Goal: Information Seeking & Learning: Check status

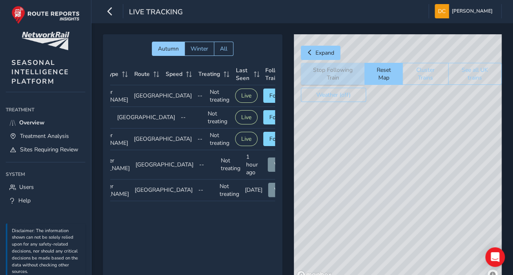
scroll to position [0, 69]
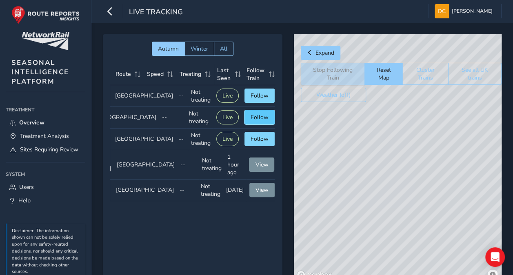
click at [259, 121] on span "Follow" at bounding box center [260, 117] width 18 height 8
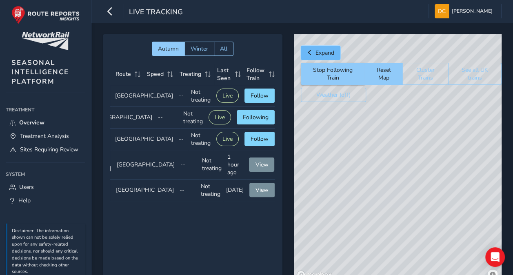
click at [317, 51] on span "Expand" at bounding box center [325, 53] width 19 height 8
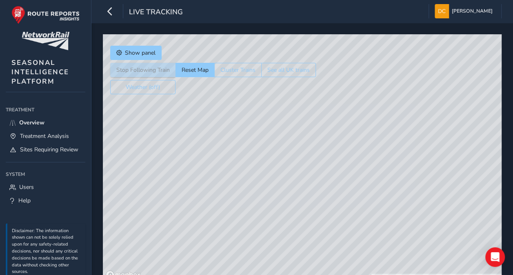
drag, startPoint x: 381, startPoint y: 105, endPoint x: 377, endPoint y: 258, distance: 152.7
click at [377, 262] on div "© Mapbox © OpenStreetMap Improve this map © Maxar" at bounding box center [302, 158] width 399 height 248
drag, startPoint x: 380, startPoint y: 126, endPoint x: 369, endPoint y: 95, distance: 32.4
click at [369, 95] on div "© Mapbox © OpenStreetMap Improve this map © Maxar" at bounding box center [302, 158] width 399 height 248
drag, startPoint x: 368, startPoint y: 215, endPoint x: 367, endPoint y: 139, distance: 75.9
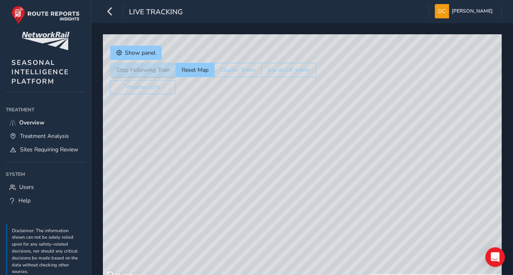
click at [367, 139] on div "© Mapbox © OpenStreetMap Improve this map © Maxar" at bounding box center [302, 158] width 399 height 248
drag, startPoint x: 371, startPoint y: 216, endPoint x: 315, endPoint y: 132, distance: 100.6
click at [315, 132] on div "© Mapbox © OpenStreetMap Improve this map © Maxar" at bounding box center [302, 158] width 399 height 248
click at [193, 68] on button "Reset Map" at bounding box center [195, 70] width 39 height 14
click at [341, 208] on div "© Mapbox © OpenStreetMap Improve this map" at bounding box center [302, 158] width 399 height 248
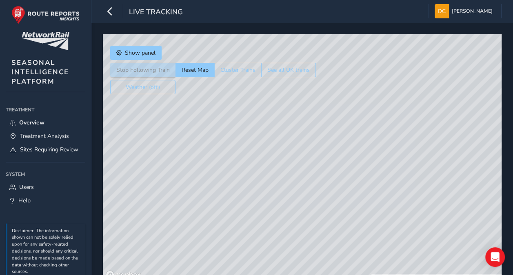
drag, startPoint x: 434, startPoint y: 126, endPoint x: 190, endPoint y: 133, distance: 244.2
click at [190, 133] on div "© Mapbox © OpenStreetMap Improve this map © Maxar" at bounding box center [302, 158] width 399 height 248
drag, startPoint x: 447, startPoint y: 173, endPoint x: 479, endPoint y: 139, distance: 46.8
click at [488, 138] on div "© Mapbox © OpenStreetMap Improve this map © Maxar" at bounding box center [302, 158] width 399 height 248
drag, startPoint x: 402, startPoint y: 177, endPoint x: 147, endPoint y: 143, distance: 257.4
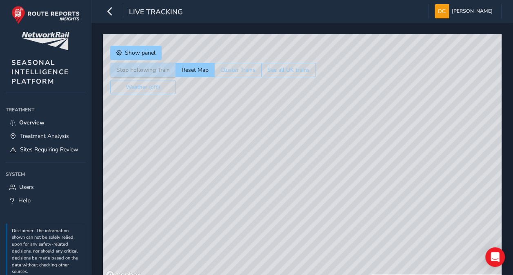
click at [147, 143] on div "© Mapbox © OpenStreetMap Improve this map © Maxar" at bounding box center [302, 158] width 399 height 248
drag, startPoint x: 451, startPoint y: 171, endPoint x: 137, endPoint y: 129, distance: 316.3
click at [136, 129] on div "© Mapbox © OpenStreetMap Improve this map © Maxar" at bounding box center [302, 158] width 399 height 248
drag, startPoint x: 419, startPoint y: 202, endPoint x: 112, endPoint y: 79, distance: 331.0
click at [112, 79] on div "Show panel Stop Following Train Reset Map Cluster Trains See all UK trains Weat…" at bounding box center [302, 158] width 399 height 248
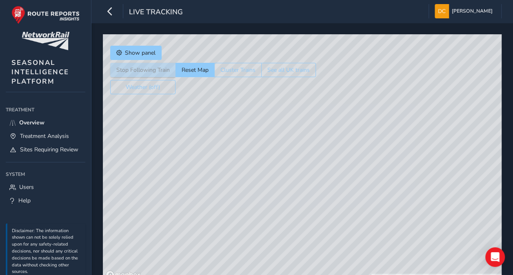
drag, startPoint x: 309, startPoint y: 211, endPoint x: 274, endPoint y: 27, distance: 187.8
click at [274, 27] on div "Show panel Stop Following Train Reset Map Cluster Trains See all UK trains Weat…" at bounding box center [302, 158] width 422 height 271
drag, startPoint x: 380, startPoint y: 197, endPoint x: 313, endPoint y: 24, distance: 185.1
click at [313, 24] on div "Show panel Stop Following Train Reset Map Cluster Trains See all UK trains Weat…" at bounding box center [302, 158] width 422 height 271
drag, startPoint x: 305, startPoint y: 193, endPoint x: 333, endPoint y: 73, distance: 123.2
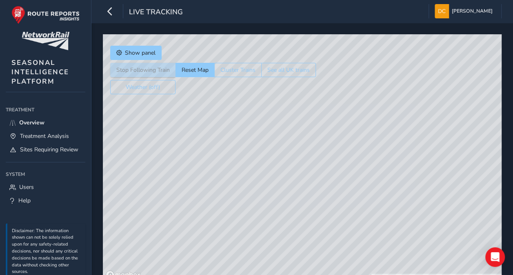
click at [333, 73] on div "© Mapbox © OpenStreetMap Improve this map © Maxar" at bounding box center [302, 158] width 399 height 248
drag, startPoint x: 323, startPoint y: 190, endPoint x: 336, endPoint y: 83, distance: 107.3
click at [336, 83] on div "© Mapbox © OpenStreetMap Improve this map © Maxar" at bounding box center [302, 158] width 399 height 248
drag, startPoint x: 310, startPoint y: 168, endPoint x: 380, endPoint y: 115, distance: 87.8
click at [380, 115] on div "© Mapbox © OpenStreetMap Improve this map © Maxar" at bounding box center [302, 158] width 399 height 248
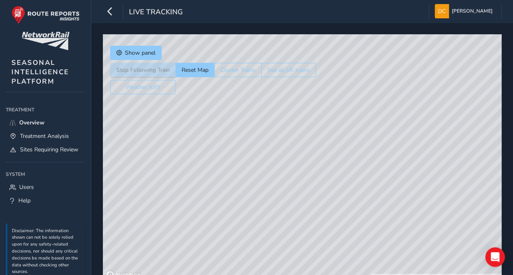
drag, startPoint x: 321, startPoint y: 191, endPoint x: 369, endPoint y: 87, distance: 114.7
click at [369, 86] on div "© Mapbox © OpenStreetMap Improve this map © Maxar" at bounding box center [302, 158] width 399 height 248
drag, startPoint x: 335, startPoint y: 211, endPoint x: 347, endPoint y: 87, distance: 123.8
click at [347, 87] on div "© Mapbox © OpenStreetMap Improve this map © Maxar" at bounding box center [302, 158] width 399 height 248
drag, startPoint x: 321, startPoint y: 205, endPoint x: 343, endPoint y: 107, distance: 100.0
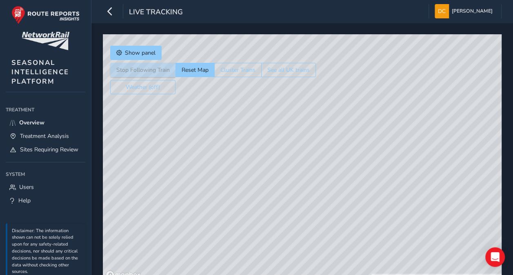
click at [343, 66] on div "© Mapbox © OpenStreetMap Improve this map © Maxar" at bounding box center [302, 158] width 399 height 248
drag, startPoint x: 348, startPoint y: 204, endPoint x: 287, endPoint y: 140, distance: 88.4
click at [287, 140] on div "© Mapbox © OpenStreetMap Improve this map" at bounding box center [302, 158] width 399 height 248
drag, startPoint x: 349, startPoint y: 211, endPoint x: 302, endPoint y: 167, distance: 64.1
click at [302, 176] on div "© Mapbox © OpenStreetMap Improve this map" at bounding box center [302, 158] width 399 height 248
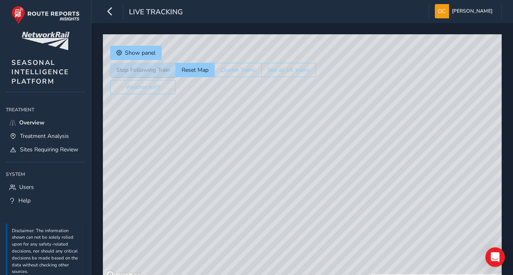
drag, startPoint x: 318, startPoint y: 76, endPoint x: 329, endPoint y: 267, distance: 190.6
click at [330, 269] on div "© Mapbox © OpenStreetMap Improve this map © Maxar" at bounding box center [302, 158] width 399 height 248
drag, startPoint x: 248, startPoint y: 116, endPoint x: 429, endPoint y: 285, distance: 247.8
click at [429, 275] on html "Live Tracking Douglas Clift Colour Scheme: Dark Dim Light Logout Show panel Sto…" at bounding box center [256, 137] width 513 height 275
drag, startPoint x: 304, startPoint y: 87, endPoint x: 476, endPoint y: 273, distance: 253.4
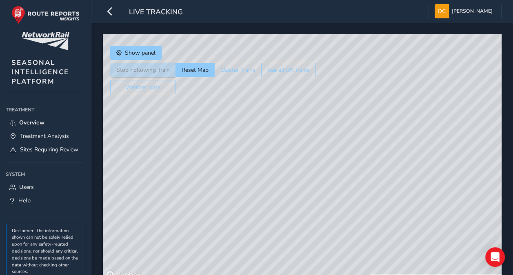
click at [479, 275] on html "Live Tracking Douglas Clift Colour Scheme: Dark Dim Light Logout Show panel Sto…" at bounding box center [256, 137] width 513 height 275
drag, startPoint x: 213, startPoint y: 151, endPoint x: 336, endPoint y: 202, distance: 133.0
click at [405, 275] on html "Live Tracking Douglas Clift Colour Scheme: Dark Dim Light Logout Show panel Sto…" at bounding box center [256, 137] width 513 height 275
click at [132, 53] on span "Show panel" at bounding box center [140, 53] width 31 height 8
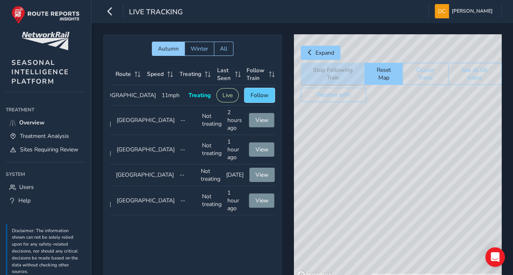
click at [257, 94] on span "Follow" at bounding box center [260, 95] width 18 height 8
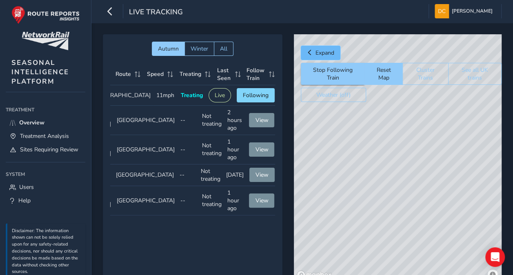
click at [316, 50] on span "Expand" at bounding box center [325, 53] width 19 height 8
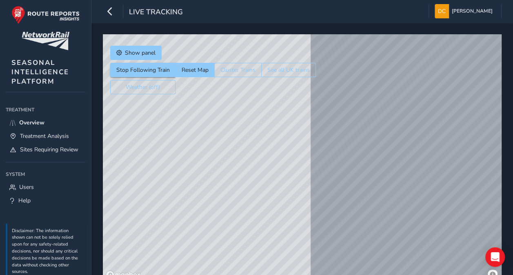
click at [183, 152] on div "© Mapbox © OpenStreetMap Improve this map © Maxar" at bounding box center [302, 158] width 399 height 248
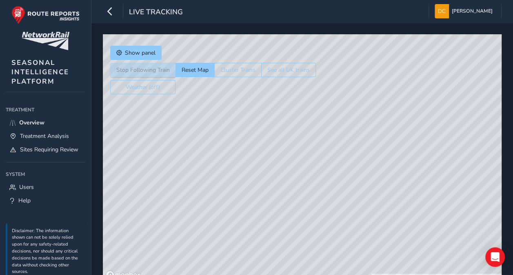
drag, startPoint x: 349, startPoint y: 96, endPoint x: 332, endPoint y: 202, distance: 107.8
click at [336, 269] on div "© Mapbox © OpenStreetMap Improve this map © Maxar" at bounding box center [302, 158] width 399 height 248
drag, startPoint x: 355, startPoint y: 100, endPoint x: 322, endPoint y: 213, distance: 117.8
click at [314, 231] on div "© Mapbox © OpenStreetMap Improve this map © Maxar" at bounding box center [302, 158] width 399 height 248
drag, startPoint x: 369, startPoint y: 99, endPoint x: 351, endPoint y: 240, distance: 142.4
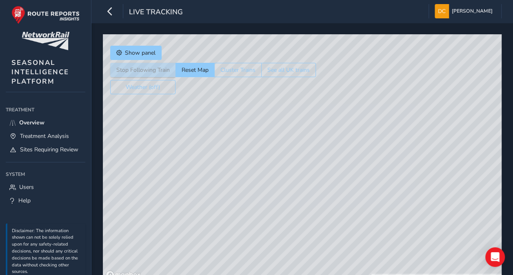
click at [351, 240] on div "© Mapbox © OpenStreetMap Improve this map © Maxar" at bounding box center [302, 158] width 399 height 248
drag, startPoint x: 362, startPoint y: 91, endPoint x: 344, endPoint y: 81, distance: 20.8
click at [344, 81] on div "© Mapbox © OpenStreetMap Improve this map © Maxar" at bounding box center [302, 158] width 399 height 248
drag, startPoint x: 317, startPoint y: 180, endPoint x: 341, endPoint y: 109, distance: 74.6
click at [341, 109] on div "© Mapbox © OpenStreetMap Improve this map © Maxar" at bounding box center [302, 158] width 399 height 248
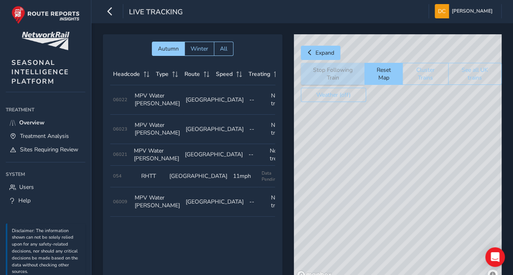
scroll to position [0, 69]
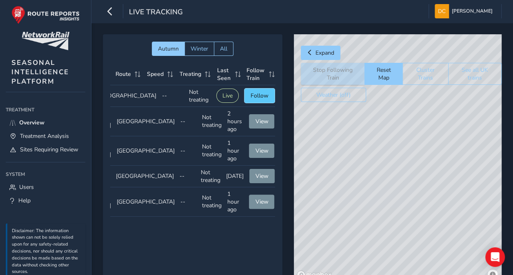
click at [254, 93] on span "Follow" at bounding box center [260, 96] width 18 height 8
click at [252, 94] on span "Follow" at bounding box center [260, 96] width 18 height 8
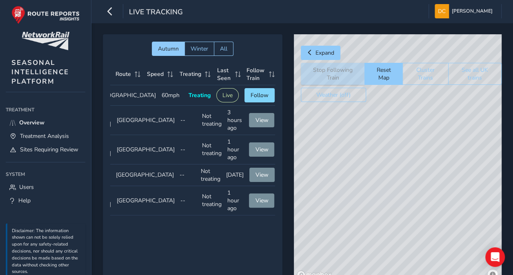
drag, startPoint x: 376, startPoint y: 137, endPoint x: 364, endPoint y: 200, distance: 63.6
click at [364, 200] on div "© Mapbox © OpenStreetMap Improve this map © Maxar" at bounding box center [398, 158] width 208 height 248
click at [256, 93] on span "Follow" at bounding box center [260, 95] width 18 height 8
drag, startPoint x: 419, startPoint y: 116, endPoint x: 416, endPoint y: 161, distance: 45.0
click at [415, 169] on div "Expand Stop Following Train Reset Map Cluster Trains See all UK trains Weather …" at bounding box center [398, 158] width 208 height 248
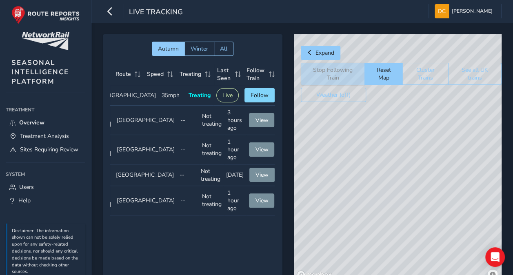
drag, startPoint x: 423, startPoint y: 112, endPoint x: 427, endPoint y: 199, distance: 87.5
click at [424, 213] on div "© Mapbox © OpenStreetMap Improve this map © Maxar" at bounding box center [398, 158] width 208 height 248
drag, startPoint x: 425, startPoint y: 118, endPoint x: 418, endPoint y: 216, distance: 99.0
click at [418, 217] on div "© Mapbox © OpenStreetMap Improve this map © Maxar" at bounding box center [398, 158] width 208 height 248
drag, startPoint x: 433, startPoint y: 106, endPoint x: 344, endPoint y: 219, distance: 143.3
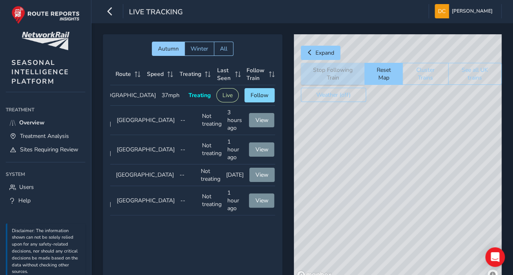
click at [340, 225] on div "© Mapbox © OpenStreetMap Improve this map © Maxar" at bounding box center [398, 158] width 208 height 248
drag, startPoint x: 425, startPoint y: 139, endPoint x: 312, endPoint y: 222, distance: 139.8
click at [303, 241] on div "© Mapbox © OpenStreetMap Improve this map © Maxar" at bounding box center [398, 158] width 208 height 248
drag, startPoint x: 470, startPoint y: 141, endPoint x: 470, endPoint y: 73, distance: 67.4
click at [470, 73] on div "Expand Stop Following Train Reset Map Cluster Trains See all UK trains Weather …" at bounding box center [398, 158] width 208 height 248
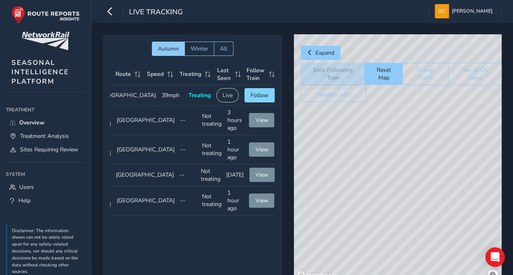
drag, startPoint x: 447, startPoint y: 97, endPoint x: 434, endPoint y: 153, distance: 58.0
click at [434, 164] on div "Expand Stop Following Train Reset Map Cluster Trains See all UK trains Weather …" at bounding box center [398, 158] width 208 height 248
click at [324, 50] on span "Expand" at bounding box center [325, 53] width 19 height 8
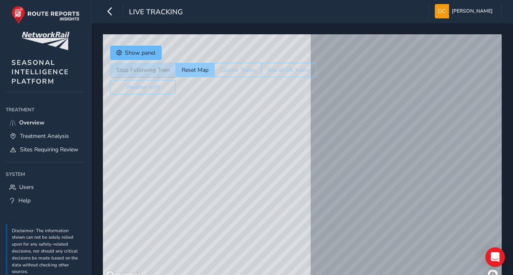
click at [138, 51] on span "Show panel" at bounding box center [140, 53] width 31 height 8
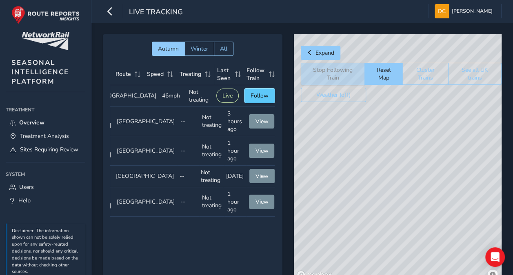
click at [257, 92] on span "Follow" at bounding box center [260, 96] width 18 height 8
drag, startPoint x: 404, startPoint y: 94, endPoint x: 413, endPoint y: 122, distance: 29.2
click at [418, 125] on div "Expand Stop Following Train Reset Map Cluster Trains See all UK trains Weather …" at bounding box center [398, 158] width 208 height 248
drag, startPoint x: 366, startPoint y: 114, endPoint x: 472, endPoint y: 183, distance: 126.4
click at [486, 200] on div "© Mapbox © OpenStreetMap Improve this map" at bounding box center [398, 158] width 208 height 248
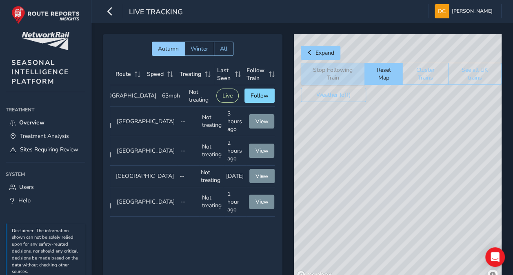
drag, startPoint x: 395, startPoint y: 117, endPoint x: 501, endPoint y: 169, distance: 118.1
click at [501, 169] on div "© Mapbox © OpenStreetMap Improve this map" at bounding box center [398, 158] width 208 height 248
drag, startPoint x: 355, startPoint y: 105, endPoint x: 476, endPoint y: 186, distance: 146.5
click at [477, 187] on div "© Mapbox © OpenStreetMap Improve this map" at bounding box center [398, 158] width 208 height 248
drag, startPoint x: 376, startPoint y: 127, endPoint x: 342, endPoint y: 88, distance: 51.2
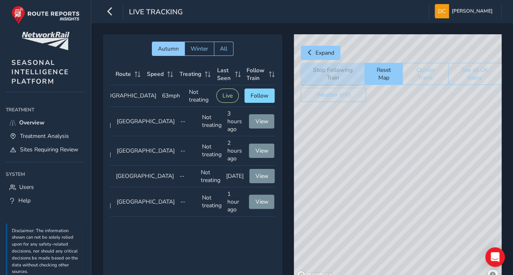
click at [342, 88] on div "Expand Stop Following Train Reset Map Cluster Trains See all UK trains Weather …" at bounding box center [398, 158] width 208 height 248
drag, startPoint x: 439, startPoint y: 189, endPoint x: 320, endPoint y: 134, distance: 131.3
click at [320, 134] on div "© Mapbox © OpenStreetMap Improve this map" at bounding box center [398, 158] width 208 height 248
click at [456, 157] on div "© Mapbox © OpenStreetMap Improve this map" at bounding box center [398, 158] width 208 height 248
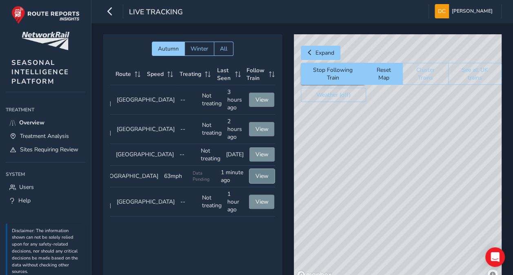
click at [255, 178] on button "View" at bounding box center [261, 176] width 25 height 14
click at [256, 180] on span "View" at bounding box center [262, 176] width 13 height 8
click at [328, 71] on button "Stop Following Train" at bounding box center [333, 74] width 64 height 22
click at [257, 180] on span "View" at bounding box center [262, 176] width 13 height 8
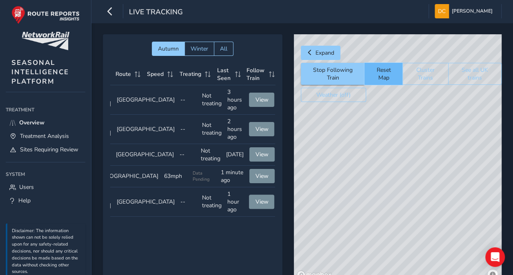
click at [388, 76] on button "Reset Map" at bounding box center [384, 74] width 38 height 22
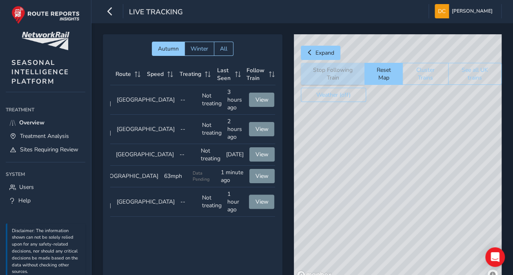
click at [409, 213] on div "© Mapbox © OpenStreetMap Improve this map" at bounding box center [398, 158] width 208 height 248
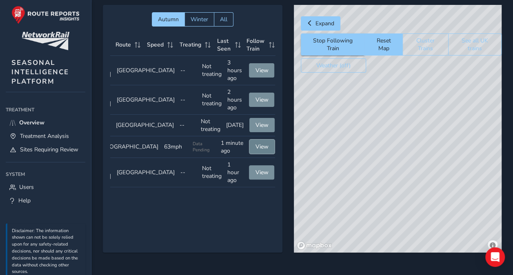
click at [256, 151] on span "View" at bounding box center [262, 147] width 13 height 8
click at [418, 129] on div "© Mapbox © OpenStreetMap Improve this map © Maxar" at bounding box center [398, 129] width 208 height 248
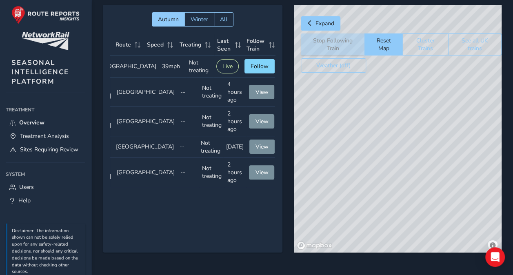
drag, startPoint x: 367, startPoint y: 111, endPoint x: 369, endPoint y: 201, distance: 90.6
click at [369, 202] on div "© Mapbox © OpenStreetMap Improve this map © Maxar" at bounding box center [398, 129] width 208 height 248
drag, startPoint x: 373, startPoint y: 93, endPoint x: 394, endPoint y: 229, distance: 136.7
click at [394, 232] on div "© Mapbox © OpenStreetMap Improve this map © Maxar" at bounding box center [398, 129] width 208 height 248
drag, startPoint x: 371, startPoint y: 129, endPoint x: 462, endPoint y: 256, distance: 156.0
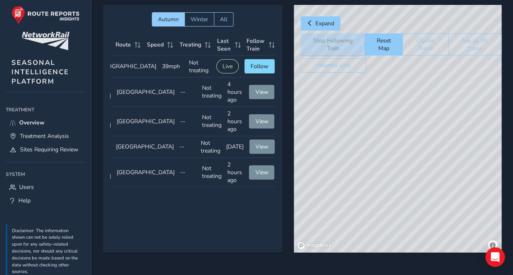
click at [476, 267] on div "Autumn Winter All Headcode Type Route Speed Treating Last Seen Follow Train Hea…" at bounding box center [302, 134] width 422 height 282
drag, startPoint x: 409, startPoint y: 156, endPoint x: 442, endPoint y: 188, distance: 45.9
click at [509, 275] on div "Autumn Winter All Headcode Type Route Speed Treating Last Seen Follow Train Hea…" at bounding box center [302, 134] width 422 height 282
drag, startPoint x: 348, startPoint y: 96, endPoint x: 388, endPoint y: 189, distance: 101.3
click at [425, 267] on div "Autumn Winter All Headcode Type Route Speed Treating Last Seen Follow Train Hea…" at bounding box center [302, 134] width 422 height 282
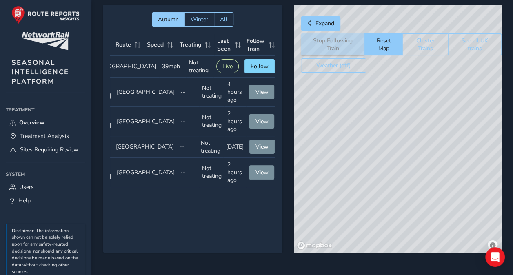
drag, startPoint x: 340, startPoint y: 109, endPoint x: 517, endPoint y: 254, distance: 228.6
click at [513, 246] on html "Live Tracking [PERSON_NAME] Colour Scheme: Dark Dim Light Logout Autumn Winter …" at bounding box center [256, 108] width 513 height 275
drag, startPoint x: 392, startPoint y: 129, endPoint x: 519, endPoint y: 273, distance: 192.3
click at [513, 246] on html "Live Tracking [PERSON_NAME] Colour Scheme: Dark Dim Light Logout Autumn Winter …" at bounding box center [256, 108] width 513 height 275
drag, startPoint x: 346, startPoint y: 118, endPoint x: 506, endPoint y: 265, distance: 217.8
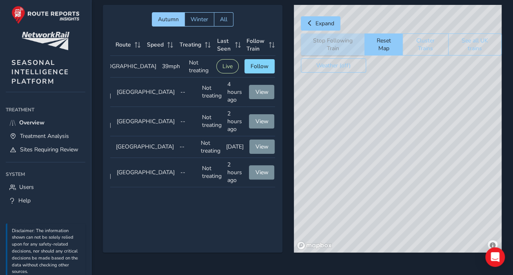
click at [506, 265] on div "Autumn Winter All Headcode Type Route Speed Treating Last Seen Follow Train Hea…" at bounding box center [302, 134] width 422 height 282
drag, startPoint x: 362, startPoint y: 131, endPoint x: 510, endPoint y: 267, distance: 200.8
click at [513, 246] on html "Live Tracking [PERSON_NAME] Colour Scheme: Dark Dim Light Logout Autumn Winter …" at bounding box center [256, 108] width 513 height 275
drag, startPoint x: 368, startPoint y: 149, endPoint x: 440, endPoint y: 268, distance: 138.8
click at [451, 246] on html "Live Tracking [PERSON_NAME] Colour Scheme: Dark Dim Light Logout Autumn Winter …" at bounding box center [256, 108] width 513 height 275
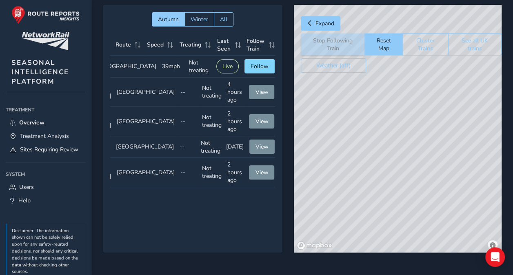
drag, startPoint x: 327, startPoint y: 87, endPoint x: 419, endPoint y: 205, distance: 148.9
click at [440, 246] on html "Live Tracking [PERSON_NAME] Colour Scheme: Dark Dim Light Logout Autumn Winter …" at bounding box center [256, 108] width 513 height 275
drag, startPoint x: 374, startPoint y: 116, endPoint x: 358, endPoint y: 90, distance: 30.7
click at [358, 90] on div "© Mapbox © OpenStreetMap Improve this map © Maxar" at bounding box center [398, 129] width 208 height 248
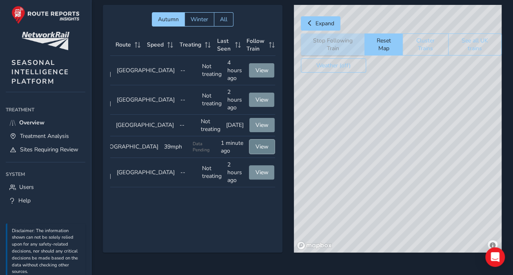
click at [256, 149] on span "View" at bounding box center [262, 147] width 13 height 8
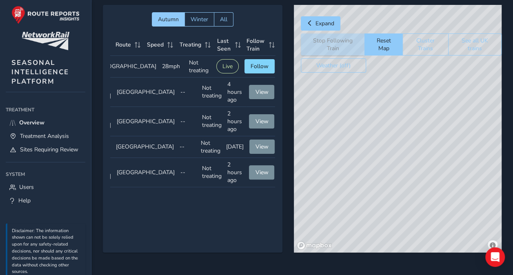
drag, startPoint x: 359, startPoint y: 95, endPoint x: 373, endPoint y: 241, distance: 146.8
click at [367, 258] on div "Autumn Winter All Headcode Type Route Speed Treating Last Seen Follow Train Hea…" at bounding box center [302, 134] width 399 height 259
drag, startPoint x: 371, startPoint y: 120, endPoint x: 367, endPoint y: 120, distance: 4.9
click at [367, 120] on div "© Mapbox © OpenStreetMap Improve this map" at bounding box center [398, 129] width 208 height 248
click at [389, 216] on div "© Mapbox © OpenStreetMap Improve this map" at bounding box center [398, 129] width 208 height 248
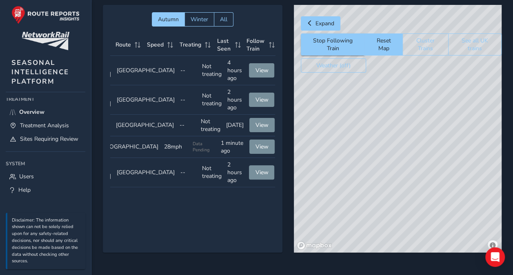
scroll to position [0, 0]
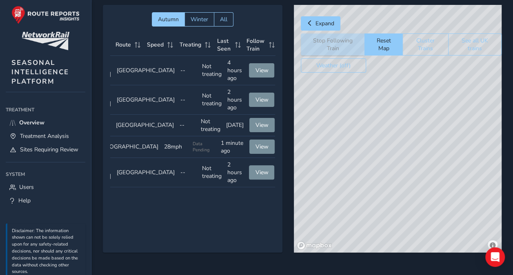
drag, startPoint x: 459, startPoint y: 116, endPoint x: 440, endPoint y: 154, distance: 42.5
click at [440, 154] on div "© Mapbox © OpenStreetMap Improve this map © Maxar" at bounding box center [398, 129] width 208 height 248
click at [256, 150] on span "View" at bounding box center [262, 147] width 13 height 8
click at [326, 42] on button "Stop Following Train" at bounding box center [333, 44] width 64 height 22
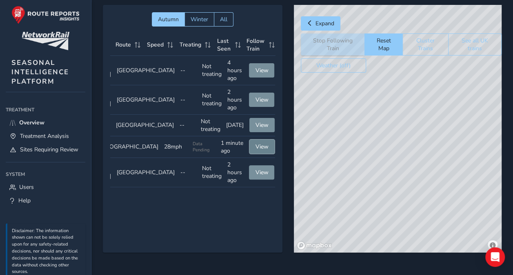
click at [260, 150] on span "View" at bounding box center [262, 147] width 13 height 8
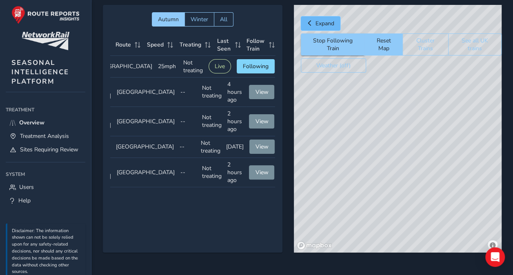
click at [316, 22] on span "Expand" at bounding box center [325, 24] width 19 height 8
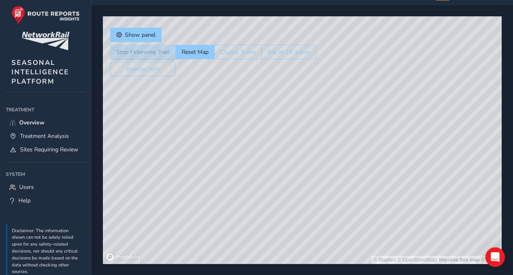
drag, startPoint x: 345, startPoint y: 38, endPoint x: 302, endPoint y: 141, distance: 111.6
click at [300, 142] on div "© Mapbox © OpenStreetMap Improve this map © Maxar" at bounding box center [302, 140] width 399 height 248
drag, startPoint x: 345, startPoint y: 75, endPoint x: 345, endPoint y: 153, distance: 78.4
click at [345, 153] on div "© Mapbox © OpenStreetMap Improve this map © Maxar" at bounding box center [302, 140] width 399 height 248
drag, startPoint x: 298, startPoint y: 177, endPoint x: 340, endPoint y: 64, distance: 120.3
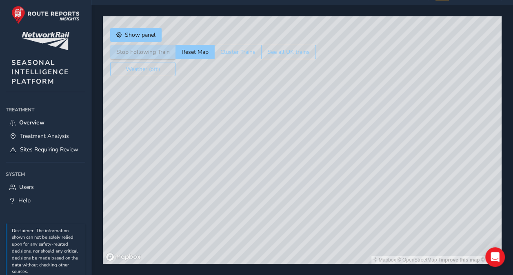
click at [340, 64] on div "© Mapbox © OpenStreetMap Improve this map © Maxar" at bounding box center [302, 140] width 399 height 248
drag, startPoint x: 316, startPoint y: 126, endPoint x: 319, endPoint y: 112, distance: 14.2
click at [319, 112] on div "© Mapbox © OpenStreetMap Improve this map © Maxar" at bounding box center [302, 140] width 399 height 248
drag, startPoint x: 353, startPoint y: 60, endPoint x: 340, endPoint y: 78, distance: 22.4
click at [340, 78] on div "© Mapbox © OpenStreetMap Improve this map © Maxar" at bounding box center [302, 140] width 399 height 248
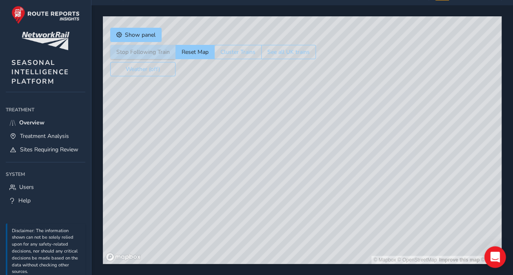
click at [491, 256] on icon "Open Intercom Messenger" at bounding box center [495, 257] width 11 height 11
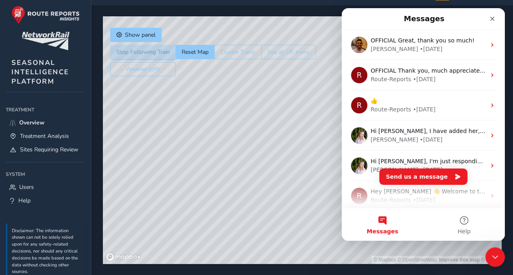
scroll to position [0, 0]
click at [444, 263] on div "© Mapbox © OpenStreetMap Improve this map © Maxar" at bounding box center [302, 140] width 399 height 248
click at [494, 20] on icon "Close" at bounding box center [492, 19] width 7 height 7
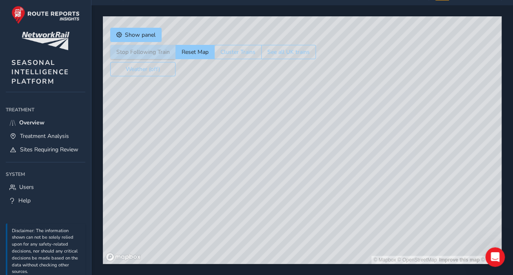
drag, startPoint x: 330, startPoint y: 80, endPoint x: 313, endPoint y: 195, distance: 116.0
click at [313, 195] on div "© Mapbox © OpenStreetMap Improve this map © Maxar" at bounding box center [302, 140] width 399 height 248
drag, startPoint x: 358, startPoint y: 81, endPoint x: 380, endPoint y: 128, distance: 52.2
click at [380, 128] on div "© Mapbox © OpenStreetMap Improve this map © Maxar" at bounding box center [302, 140] width 399 height 248
drag, startPoint x: 392, startPoint y: 111, endPoint x: 365, endPoint y: 188, distance: 81.9
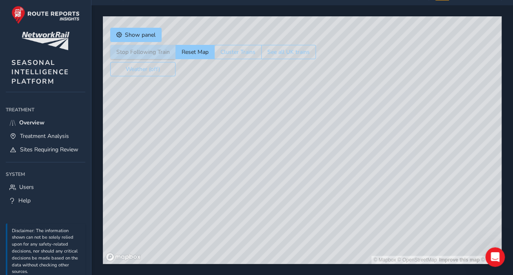
click at [360, 199] on div "© Mapbox © OpenStreetMap Improve this map © Maxar" at bounding box center [302, 140] width 399 height 248
drag, startPoint x: 300, startPoint y: 116, endPoint x: 219, endPoint y: 225, distance: 135.8
click at [219, 225] on div "© Mapbox © OpenStreetMap Improve this map © Maxar" at bounding box center [302, 140] width 399 height 248
click at [136, 29] on button "Show panel" at bounding box center [135, 35] width 51 height 14
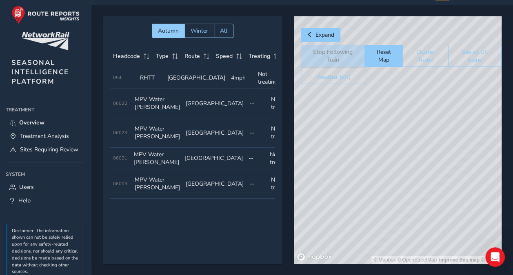
scroll to position [0, 69]
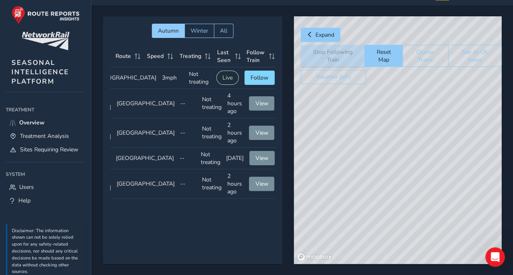
drag, startPoint x: 430, startPoint y: 157, endPoint x: 369, endPoint y: 153, distance: 61.4
click at [369, 153] on div "© Mapbox © OpenStreetMap Improve this map © Maxar" at bounding box center [398, 140] width 208 height 248
